Goal: Task Accomplishment & Management: Manage account settings

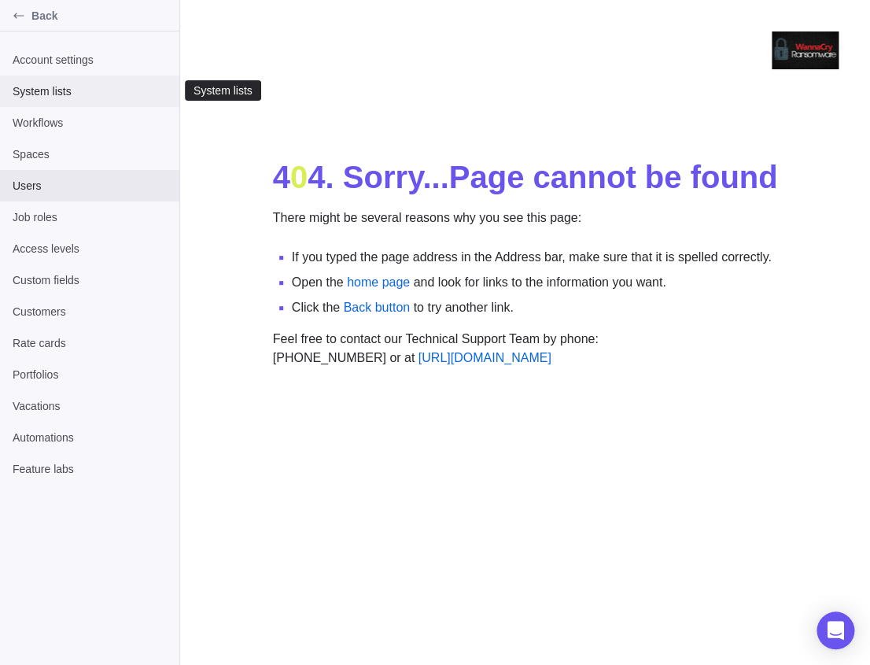
click at [72, 78] on div "System lists" at bounding box center [89, 91] width 179 height 31
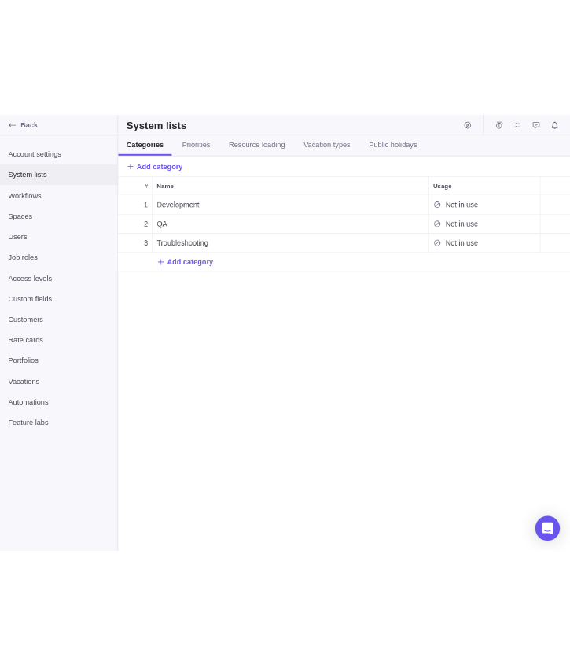
scroll to position [542, 689]
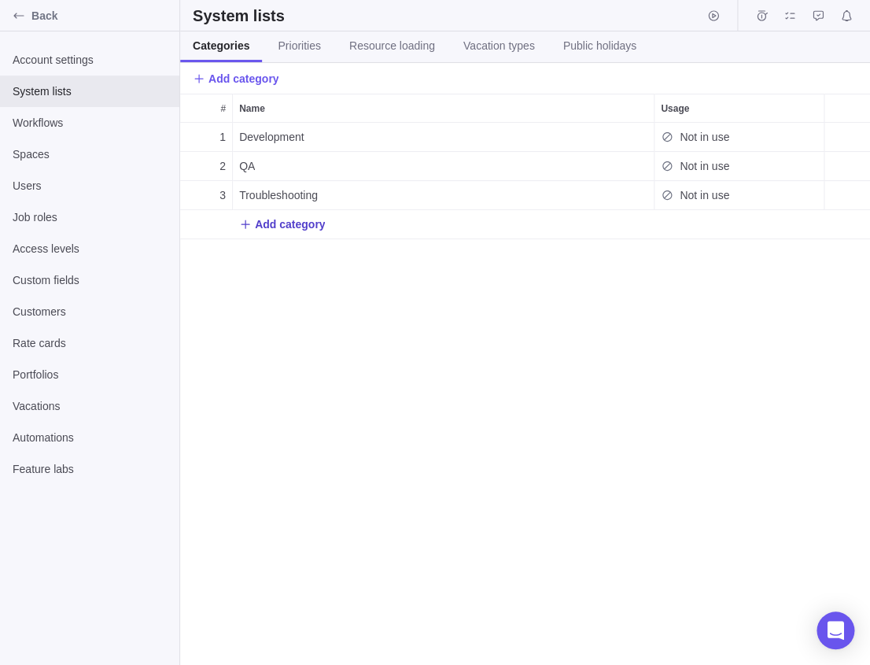
click at [271, 234] on span "Add category" at bounding box center [282, 224] width 86 height 22
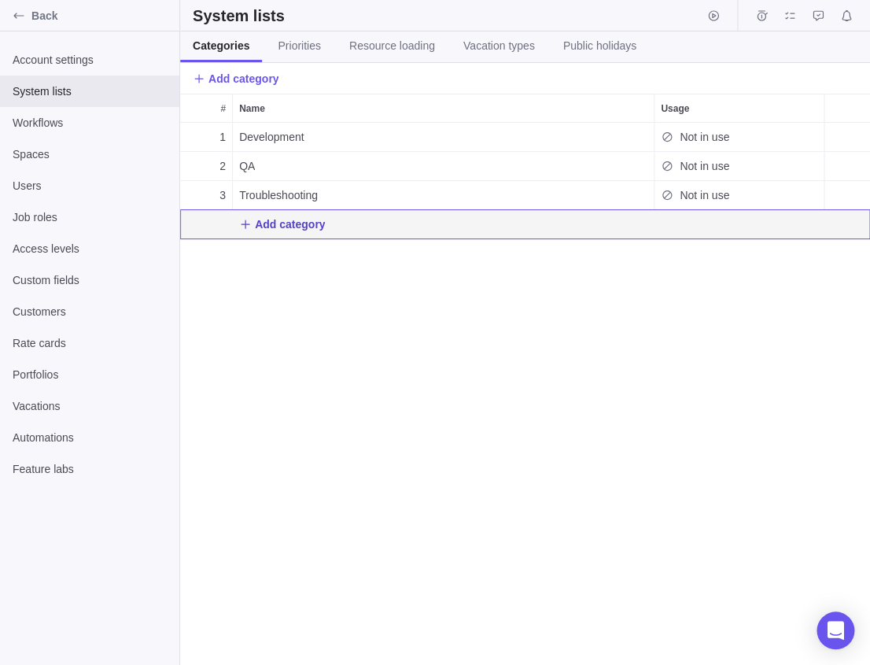
click at [262, 222] on span "Add category" at bounding box center [290, 224] width 70 height 16
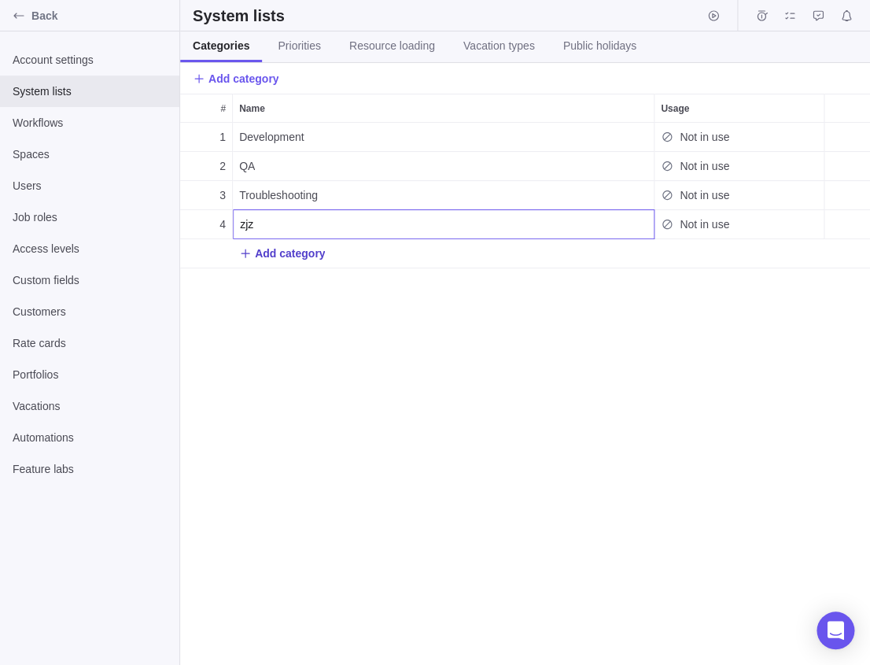
type input "zjzj"
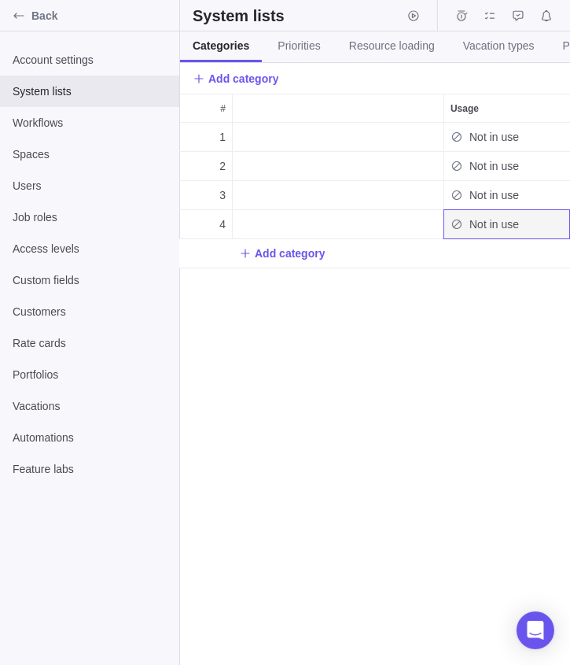
scroll to position [542, 390]
click at [294, 257] on span "Add category" at bounding box center [290, 253] width 70 height 16
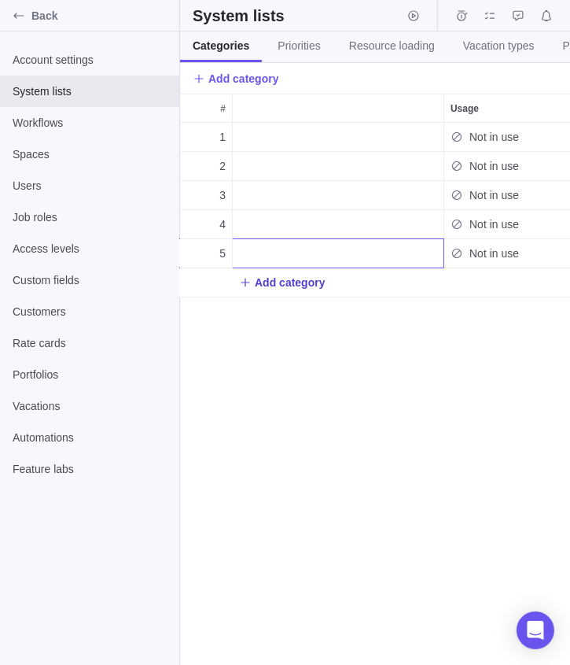
scroll to position [0, 40]
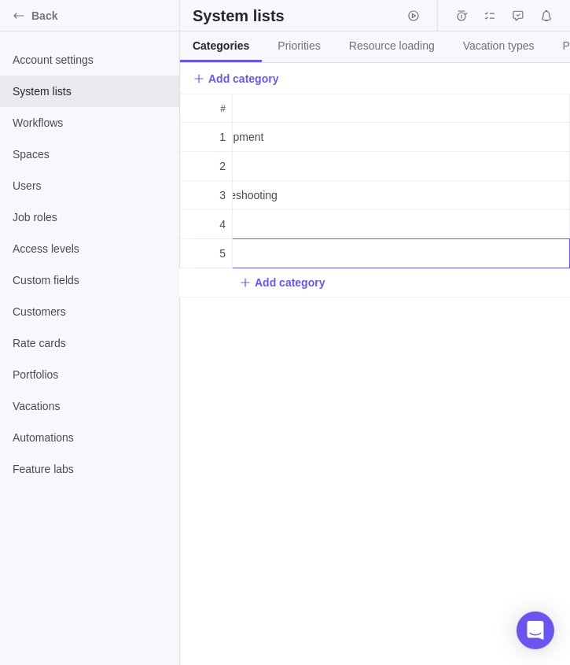
click at [17, 242] on body "Back Account settings System lists Workflows Spaces Users Job roles Access leve…" at bounding box center [285, 332] width 570 height 665
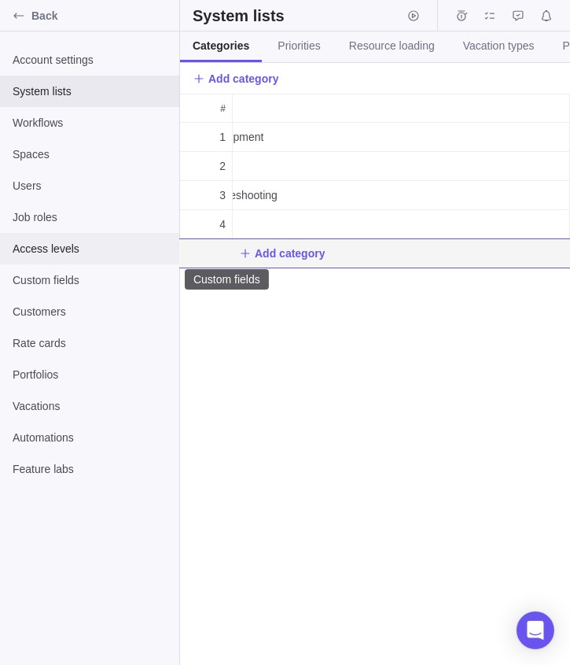
click at [63, 255] on span "Access levels" at bounding box center [90, 249] width 154 height 16
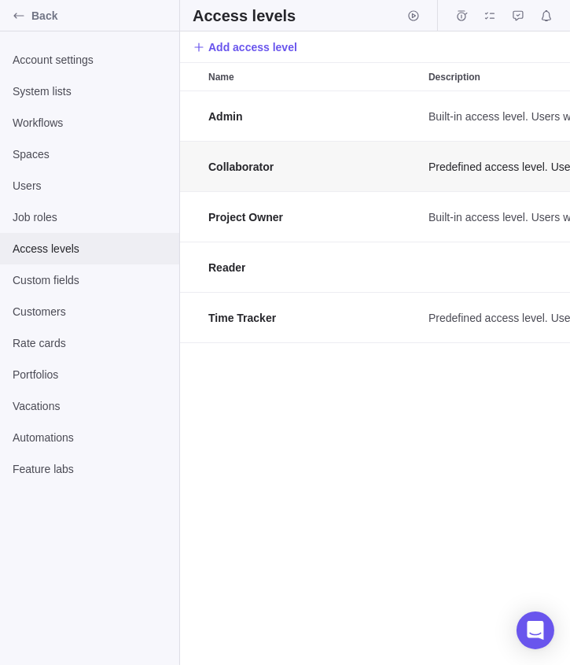
scroll to position [574, 390]
click at [228, 52] on span "Add access level" at bounding box center [252, 47] width 89 height 16
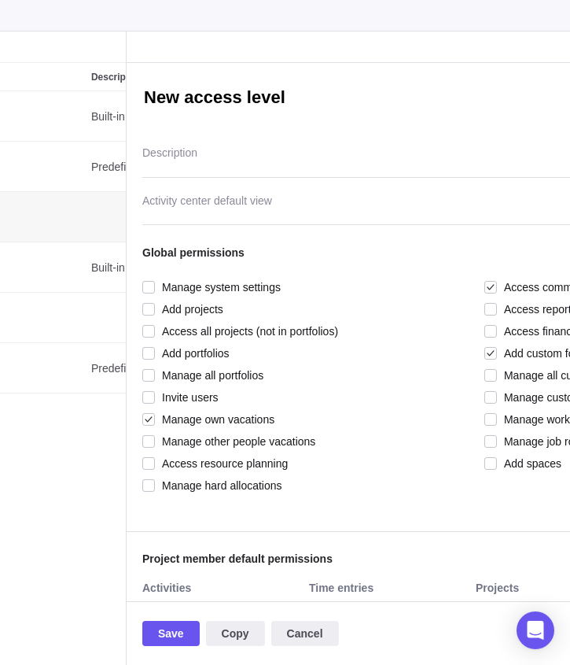
scroll to position [0, 308]
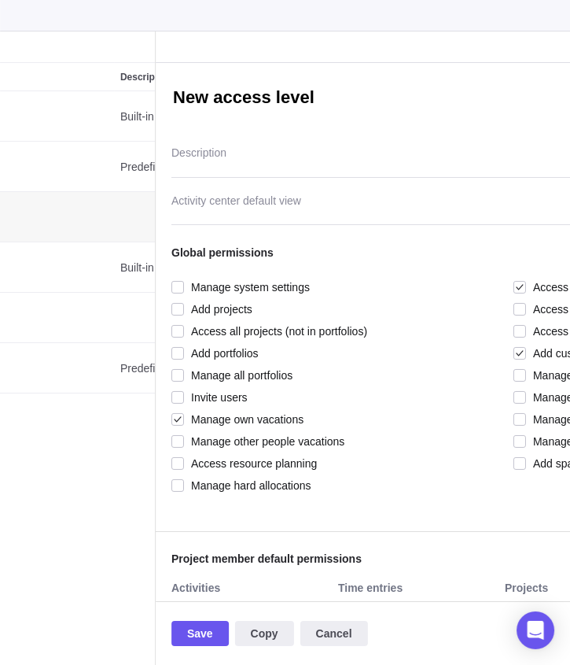
type textarea "x"
click at [256, 196] on div at bounding box center [514, 205] width 684 height 39
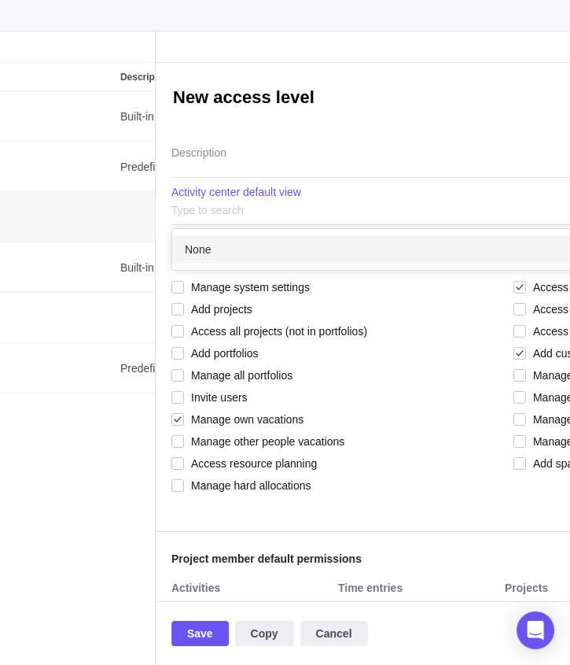
click at [255, 242] on div "None" at bounding box center [513, 249] width 683 height 28
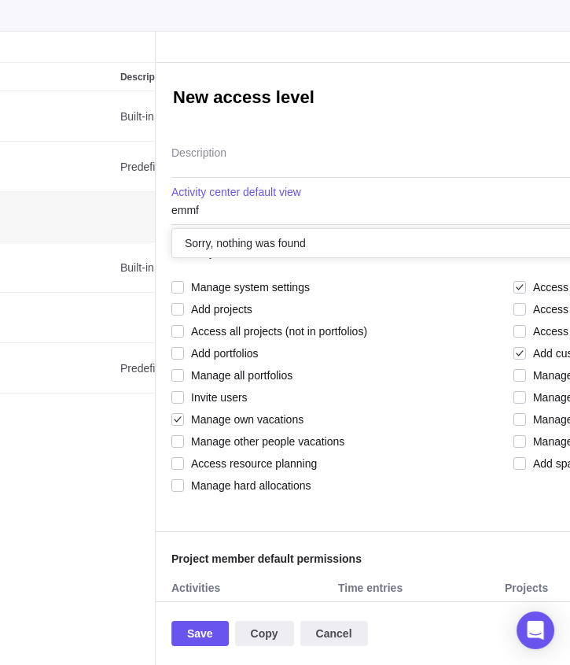
type input "emmf"
click at [224, 160] on div "New access level Description emmf Sorry, nothing was found Activity center defa…" at bounding box center [514, 332] width 716 height 538
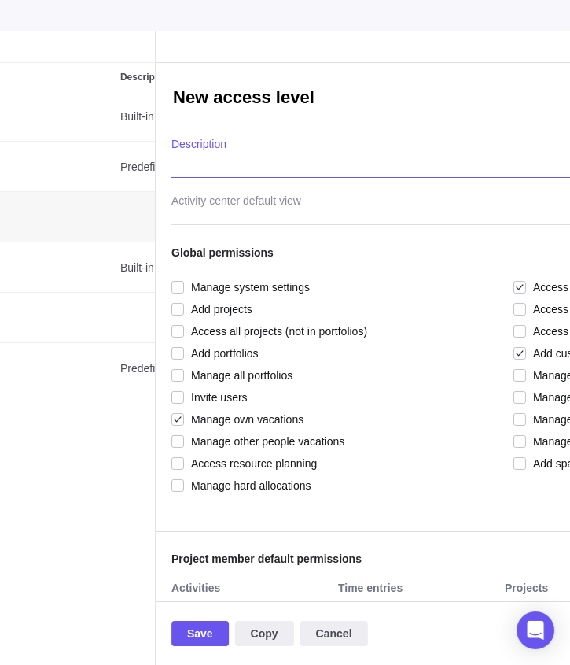
click at [224, 160] on textarea "Description" at bounding box center [514, 158] width 684 height 40
type textarea "d"
type textarea "x"
type textarea "dm"
type textarea "x"
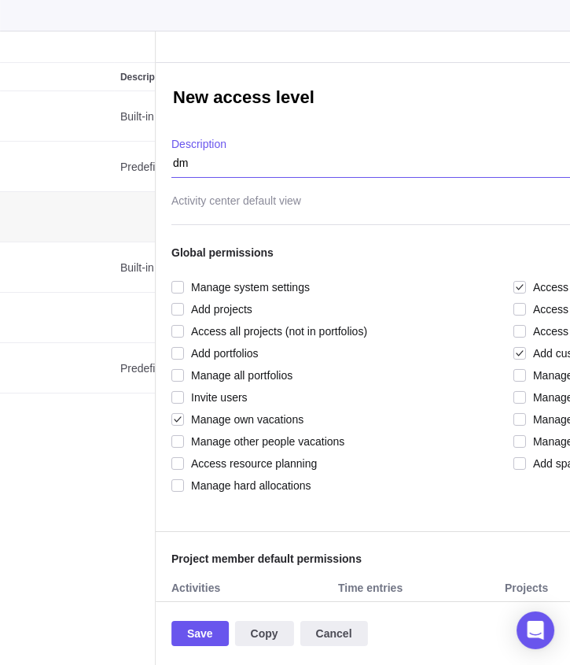
type textarea "dmm"
type textarea "x"
type textarea "dmm"m"
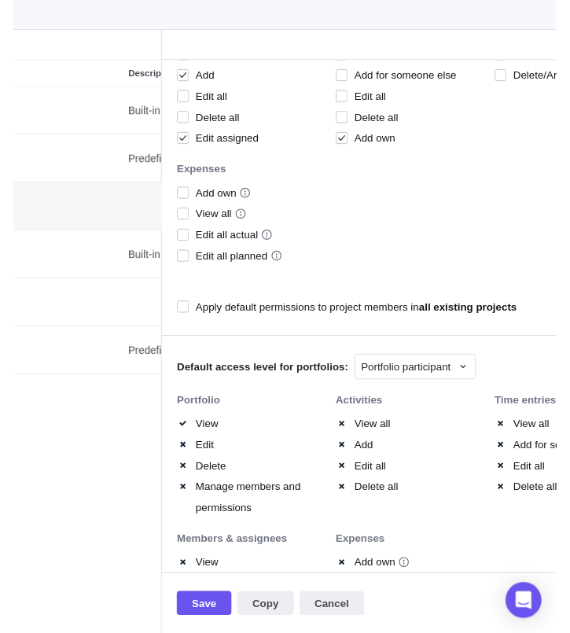
scroll to position [557, 0]
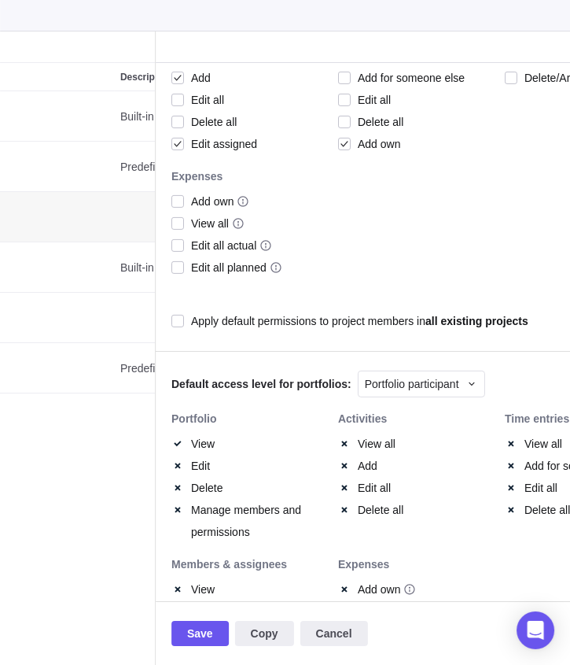
type textarea "x"
type textarea "dmm"m"
click at [213, 634] on span "Save" at bounding box center [200, 633] width 26 height 19
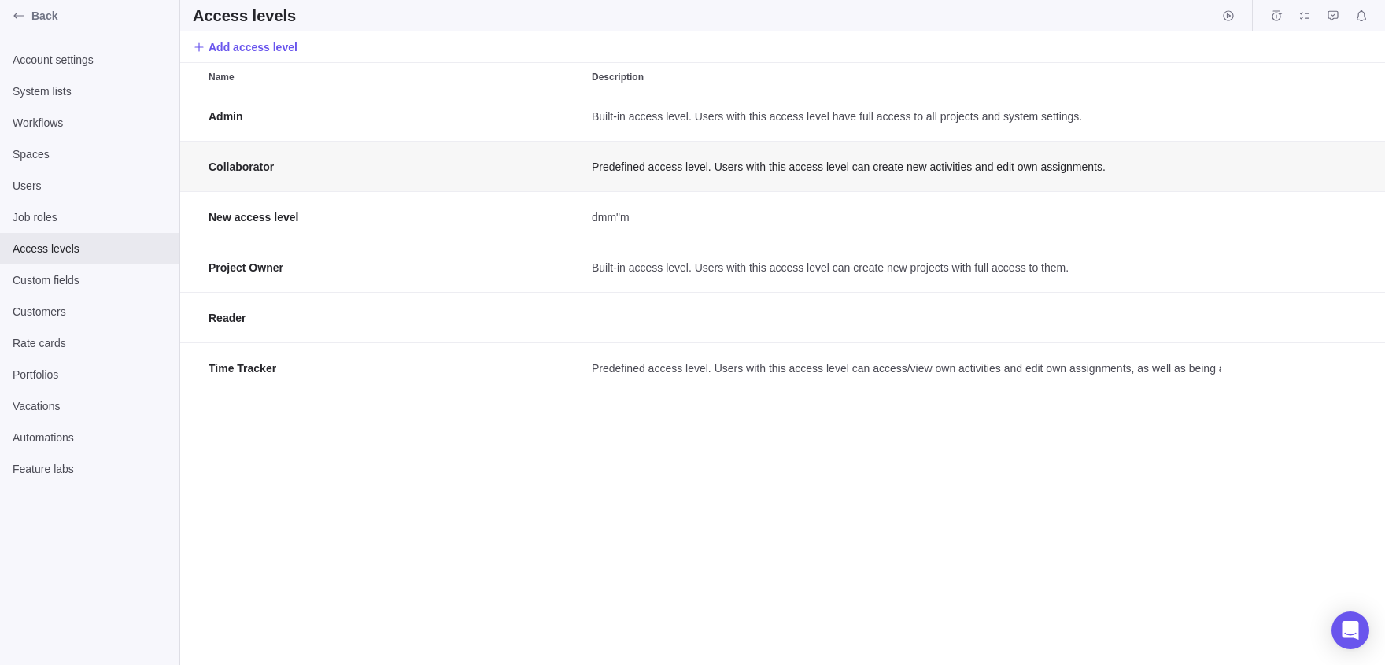
scroll to position [1, 1]
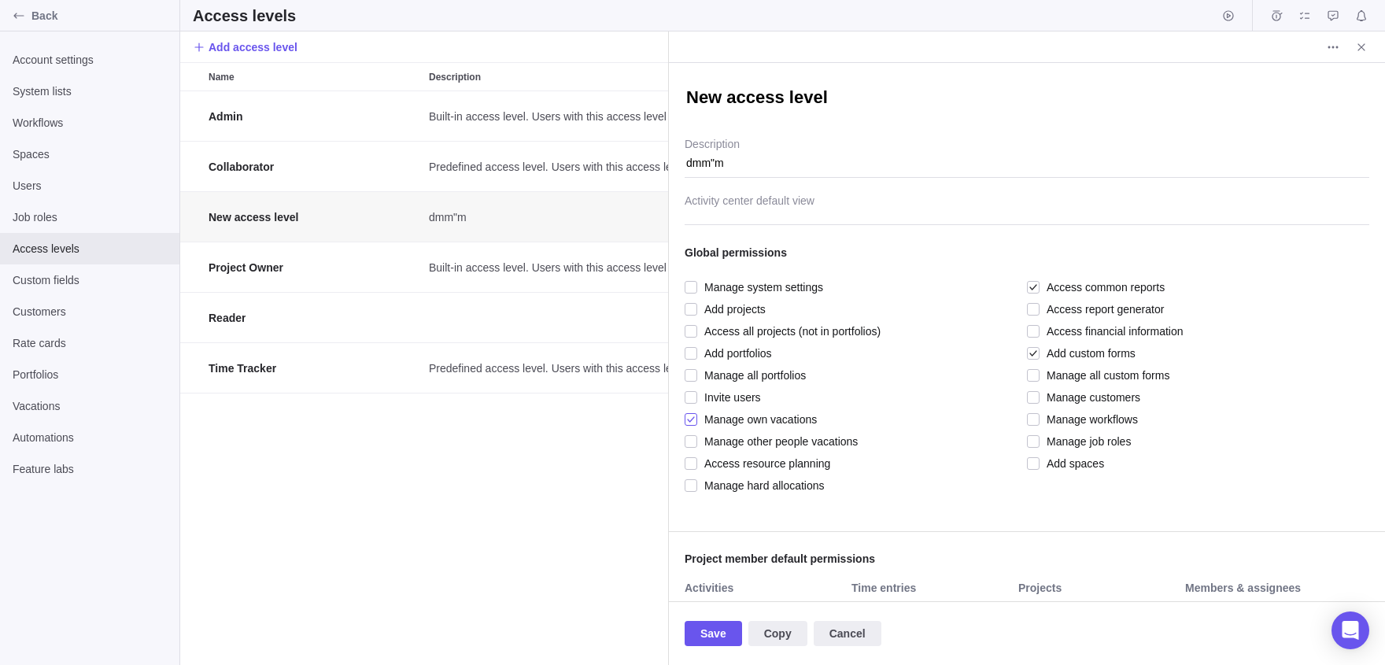
click at [739, 411] on span "Manage own vacations" at bounding box center [757, 419] width 120 height 22
click at [1094, 344] on span "Add custom forms" at bounding box center [1087, 353] width 96 height 22
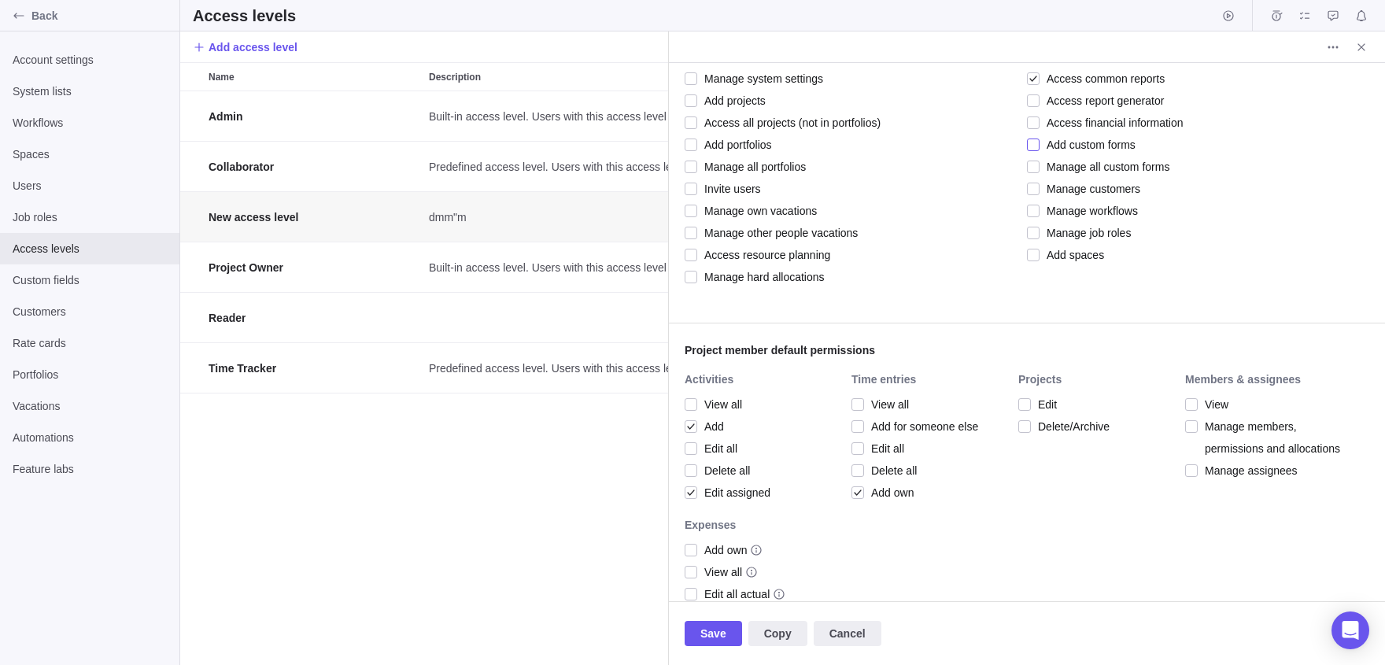
scroll to position [654, 0]
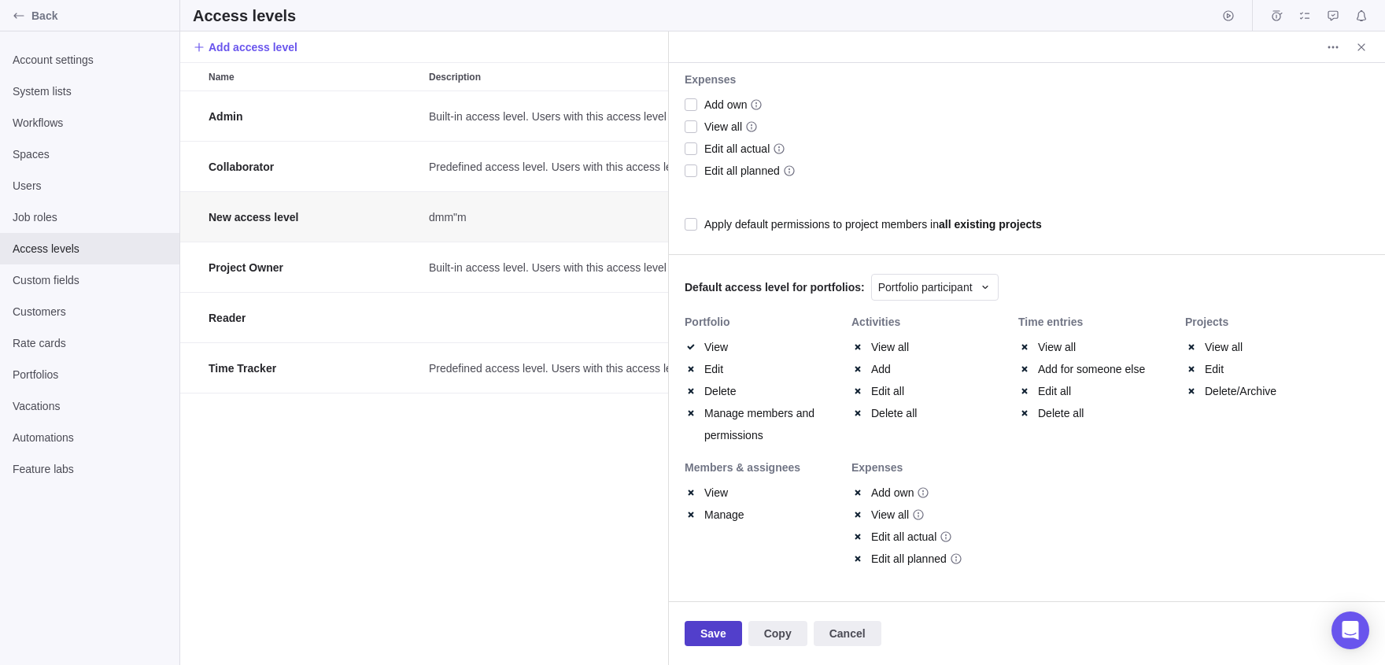
click at [714, 629] on span "Save" at bounding box center [713, 633] width 26 height 19
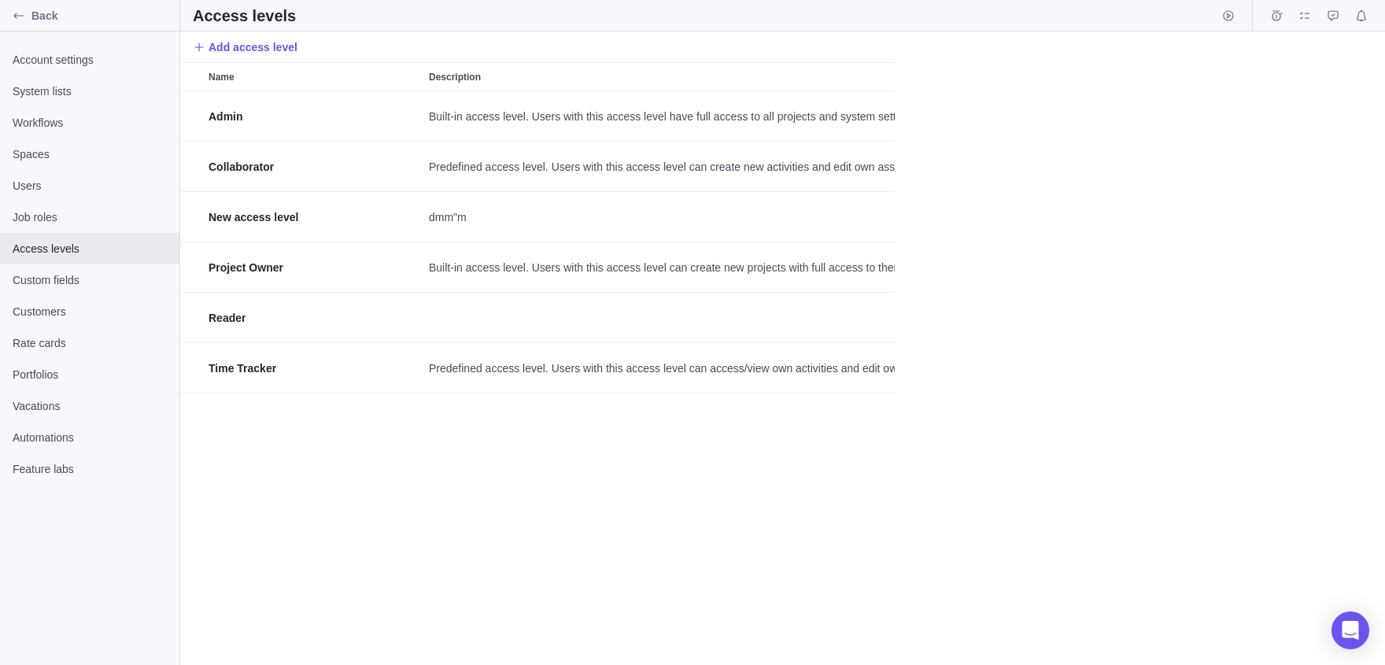
scroll to position [574, 1205]
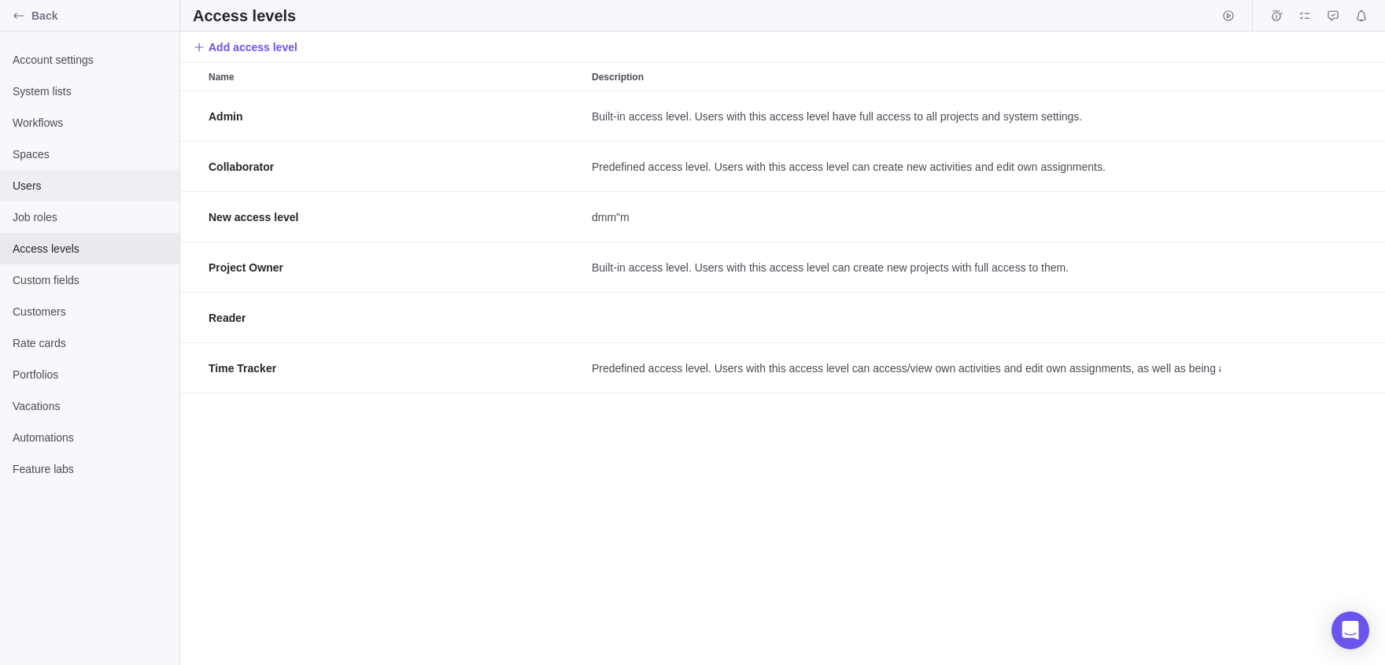
click at [48, 182] on span "Users" at bounding box center [90, 186] width 154 height 16
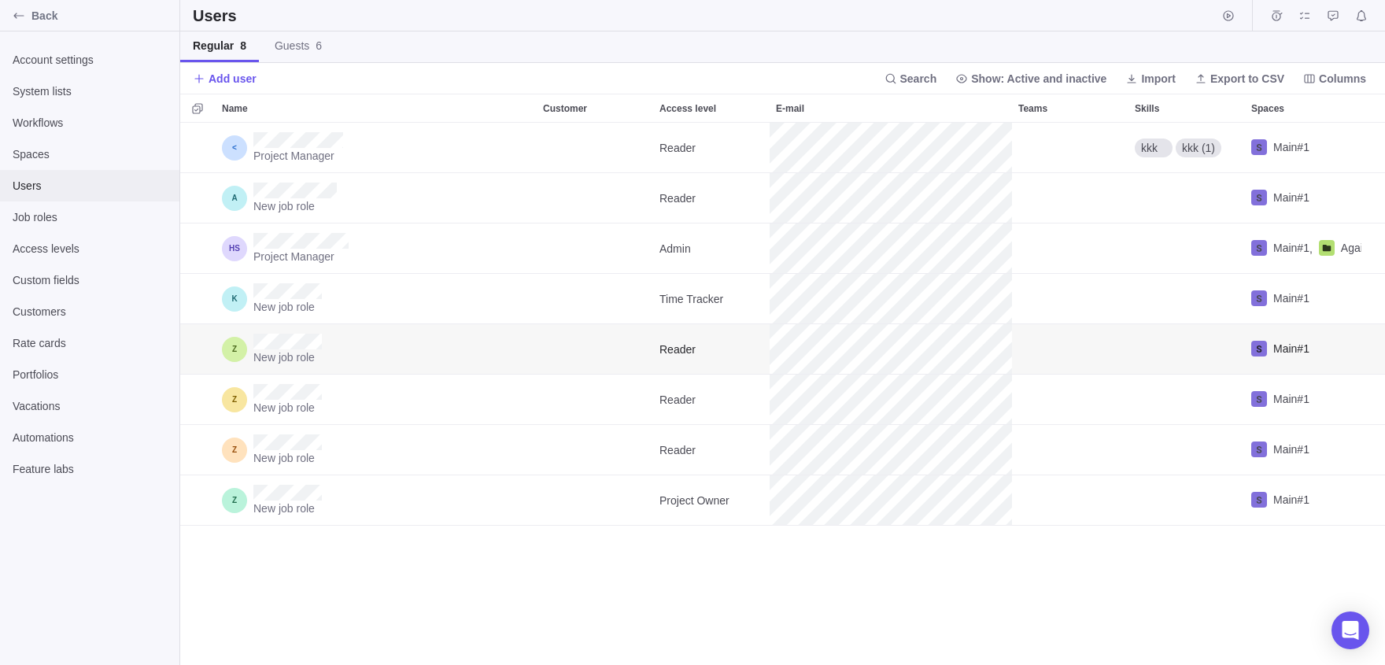
scroll to position [542, 1205]
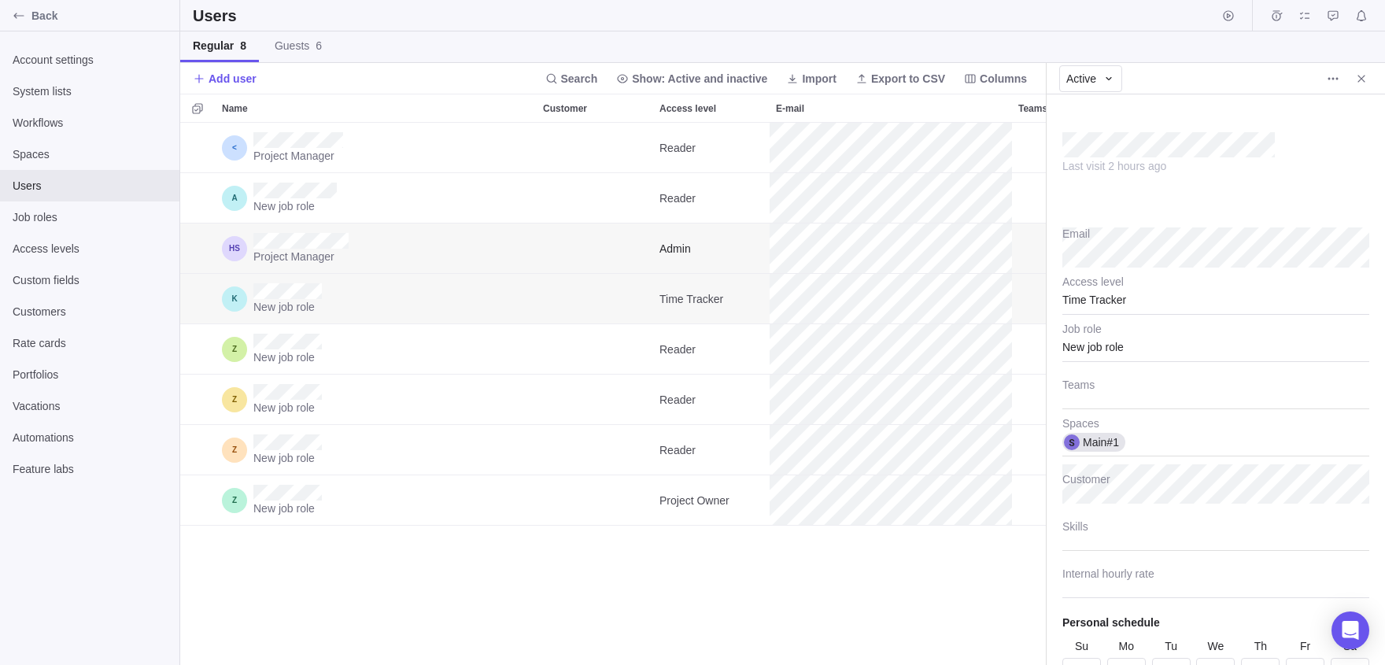
scroll to position [542, 865]
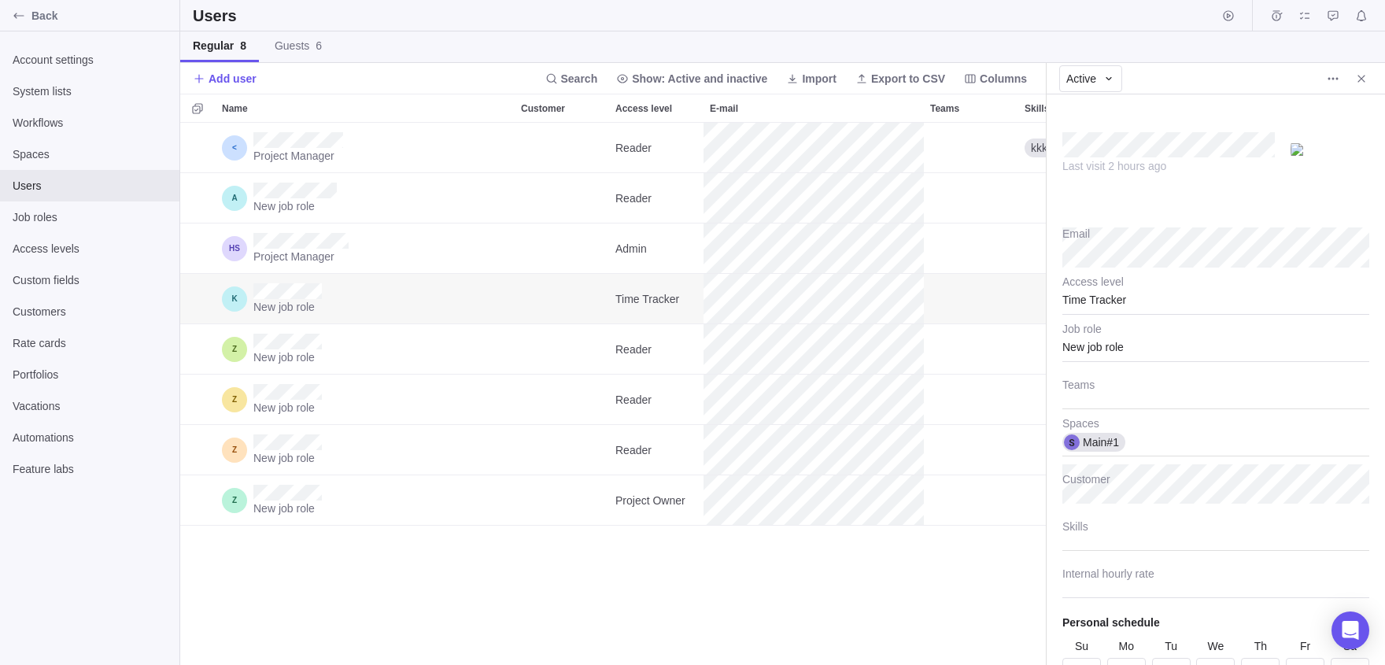
click at [1156, 305] on div "Time Tracker" at bounding box center [1215, 294] width 307 height 39
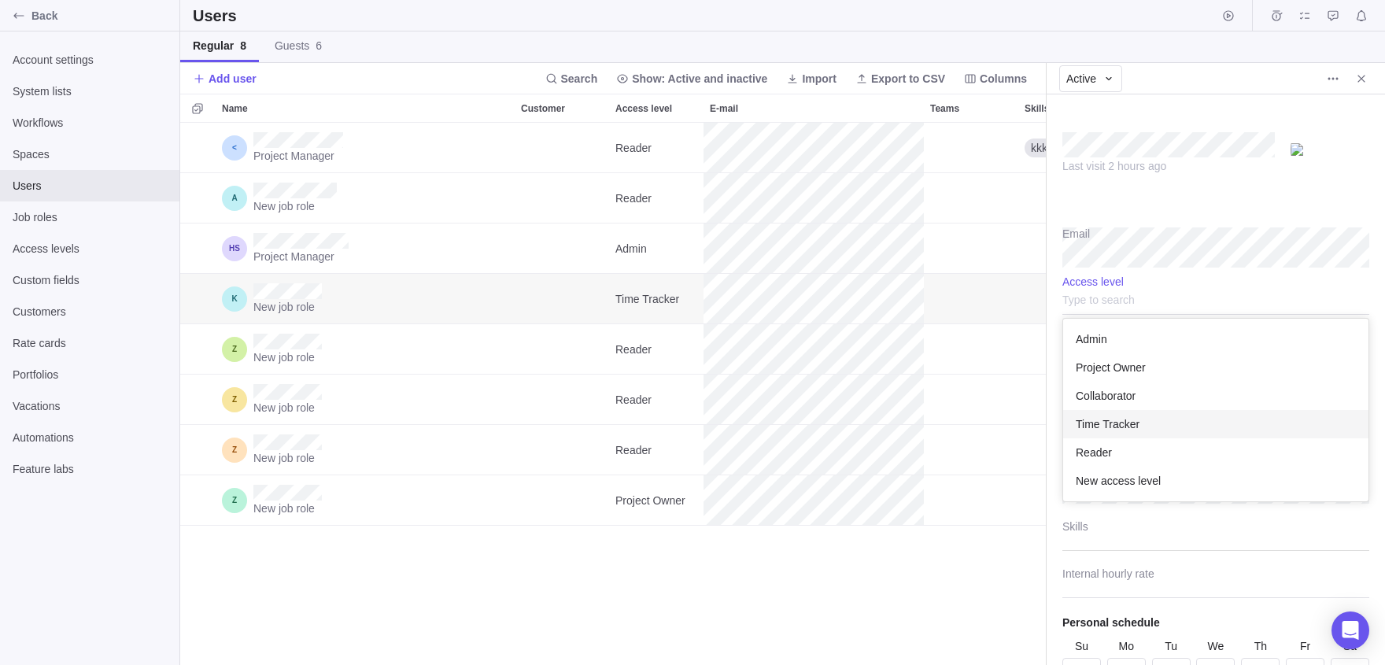
scroll to position [183, 306]
click at [1143, 481] on span "New access level" at bounding box center [1117, 481] width 85 height 16
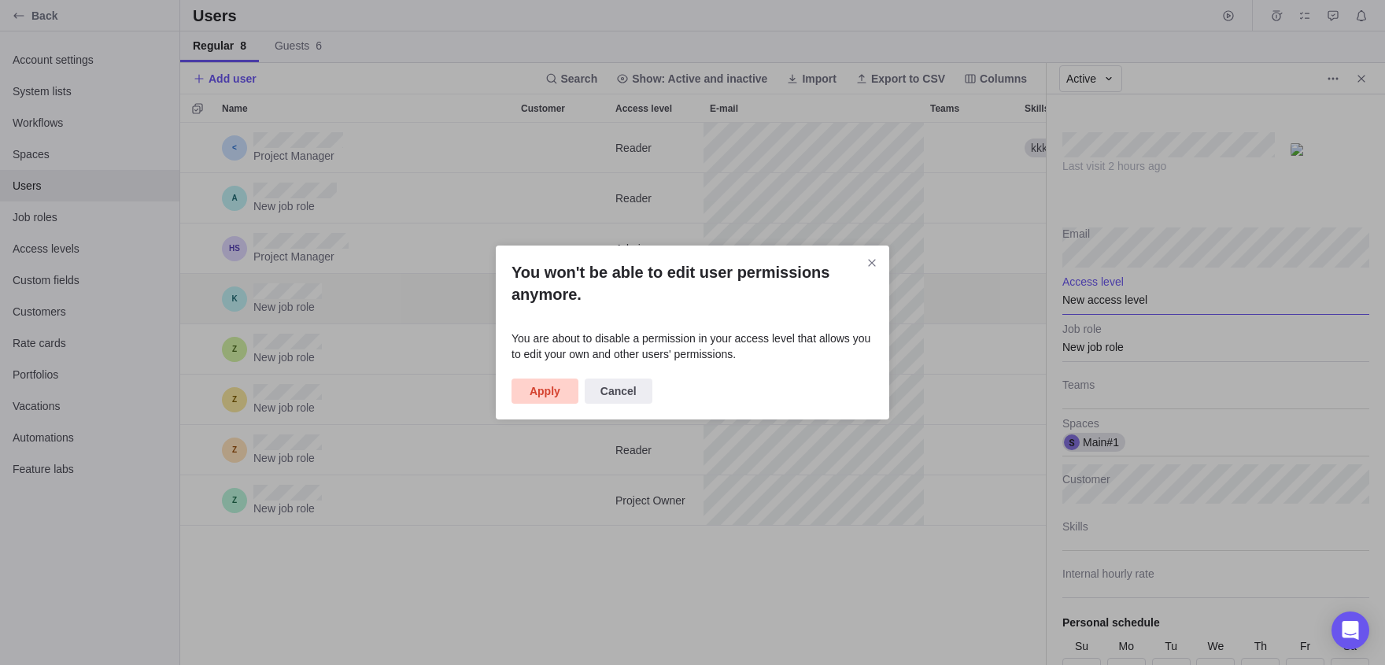
click at [538, 386] on span "Apply" at bounding box center [544, 391] width 31 height 19
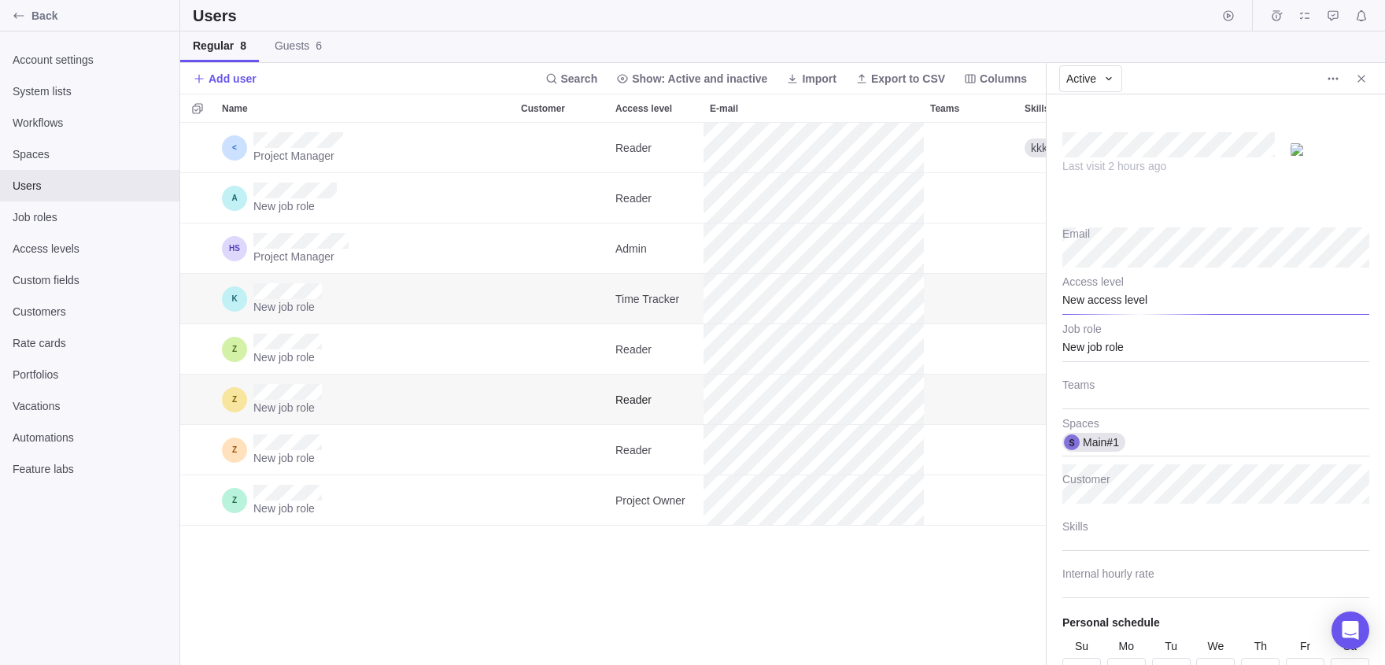
type textarea "x"
